Goal: Use online tool/utility: Utilize a website feature to perform a specific function

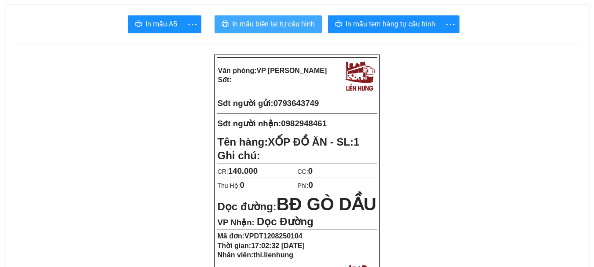
click at [314, 20] on span "In mẫu biên lai tự cấu hình" at bounding box center [273, 23] width 83 height 11
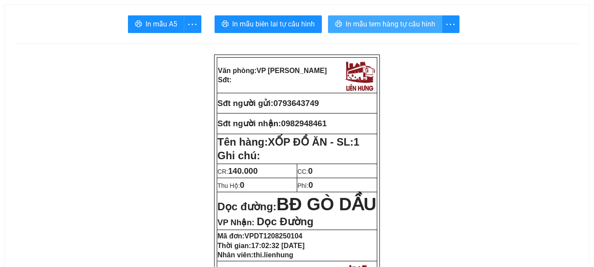
click at [384, 26] on span "In mẫu tem hàng tự cấu hình" at bounding box center [391, 23] width 90 height 11
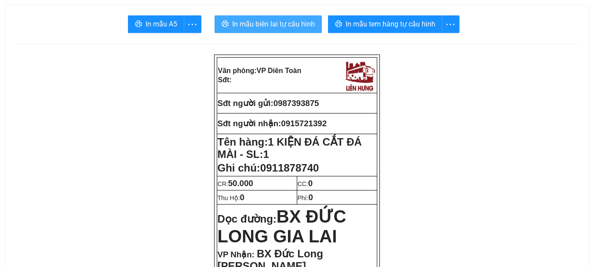
click at [290, 24] on span "In mẫu biên lai tự cấu hình" at bounding box center [273, 23] width 83 height 11
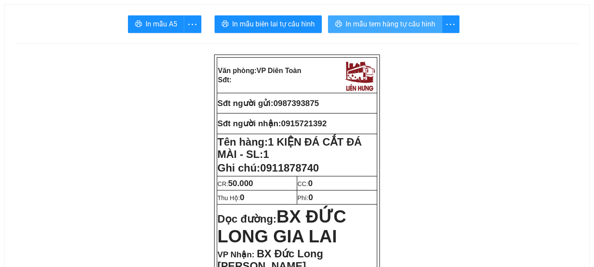
click at [346, 25] on span "In mẫu tem hàng tự cấu hình" at bounding box center [391, 23] width 90 height 11
